Goal: Navigation & Orientation: Find specific page/section

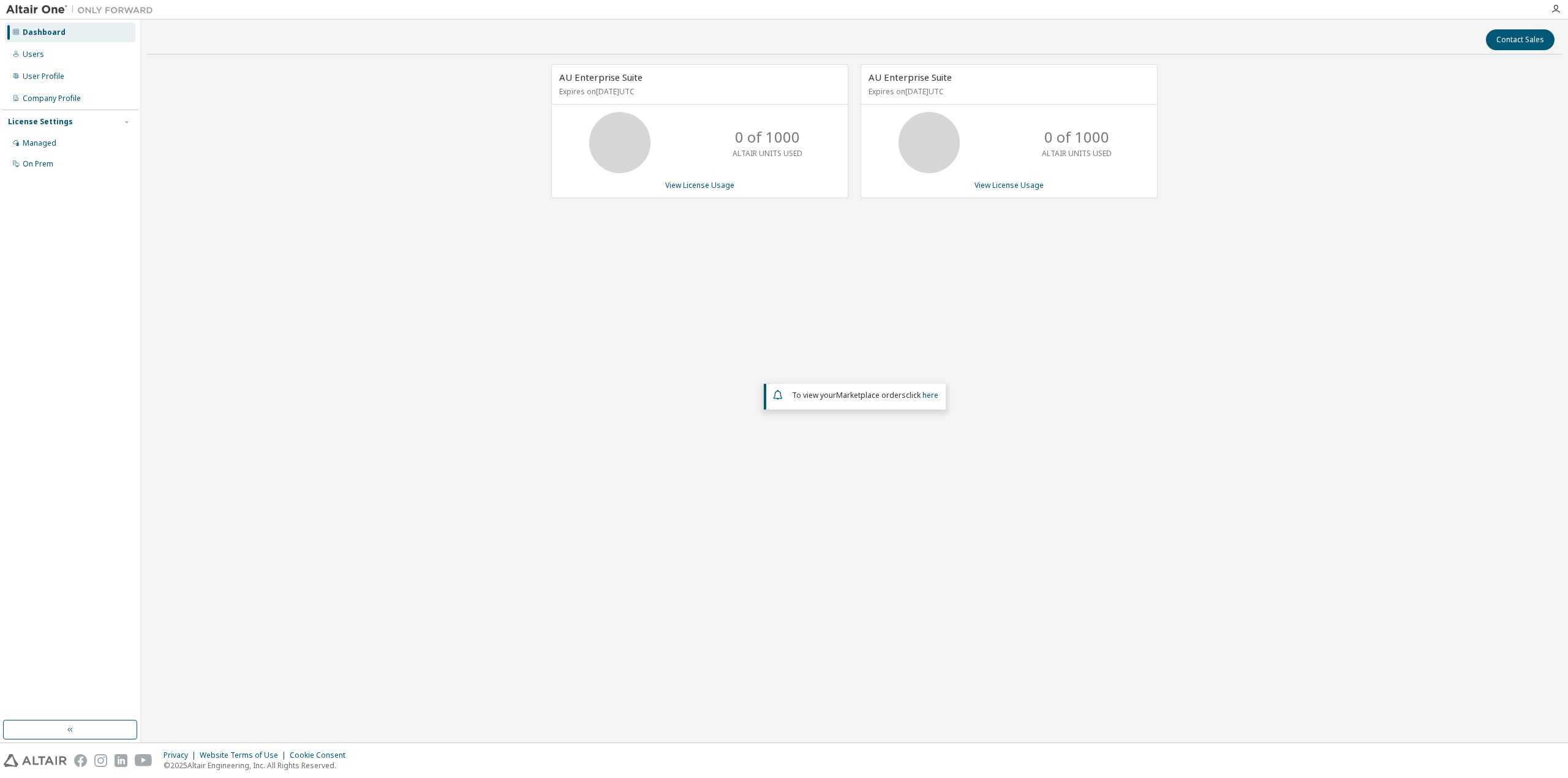
click at [34, 13] on img at bounding box center [83, 10] width 153 height 13
click at [1554, 8] on icon "button" at bounding box center [1555, 9] width 10 height 10
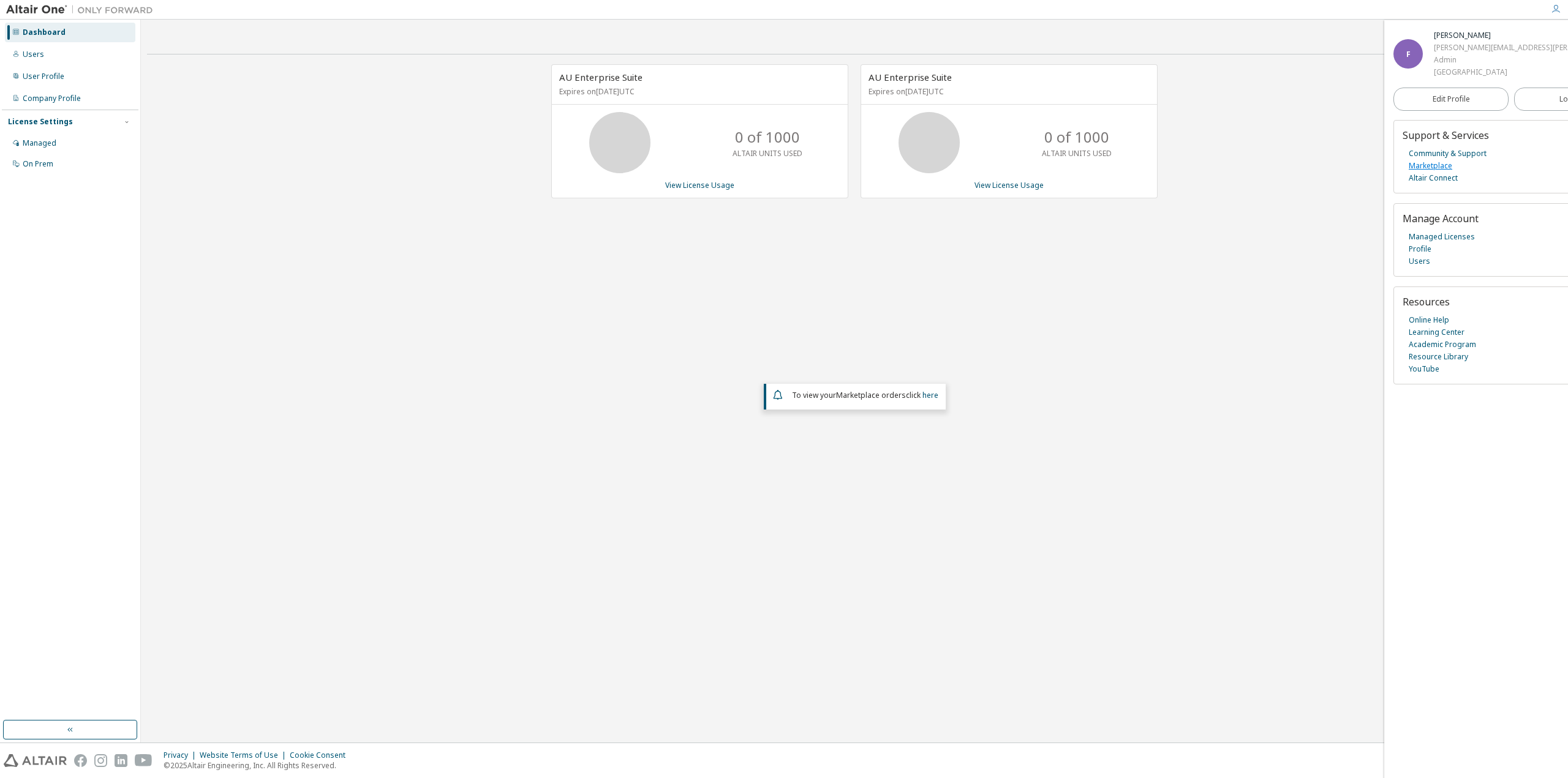
click at [1433, 168] on link "Marketplace" at bounding box center [1430, 166] width 43 height 13
